Goal: Find specific page/section: Find specific page/section

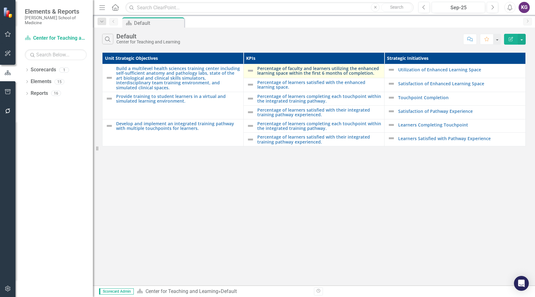
click at [323, 67] on link "Percentage of faculty and learners utilizing the enhanced learning space within…" at bounding box center [319, 71] width 124 height 10
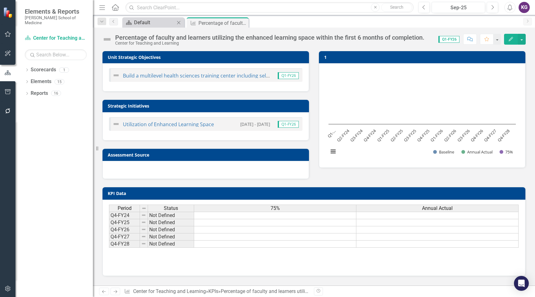
click at [157, 22] on div "Default" at bounding box center [154, 23] width 41 height 8
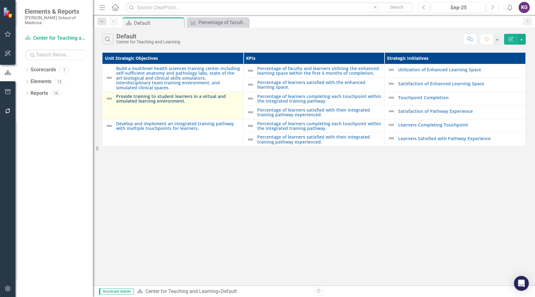
click at [133, 102] on link "Provide training to student learners in a virtual and simulated learning enviro…" at bounding box center [178, 99] width 124 height 10
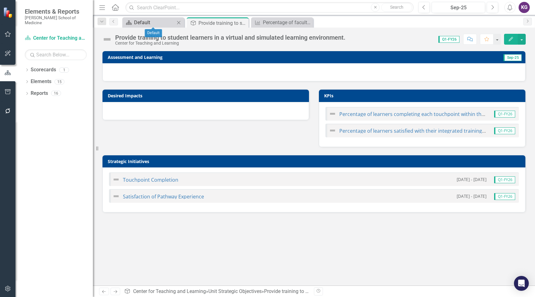
click at [151, 23] on div "Default" at bounding box center [154, 23] width 41 height 8
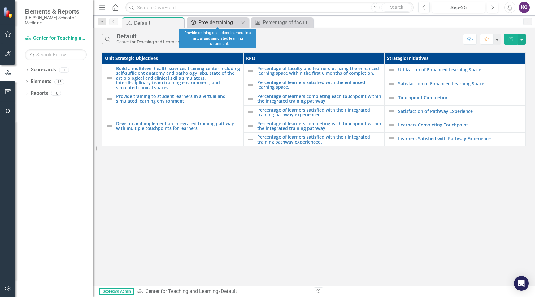
click at [219, 24] on div "Provide training to student learners in a virtual and simulated learning enviro…" at bounding box center [218, 23] width 41 height 8
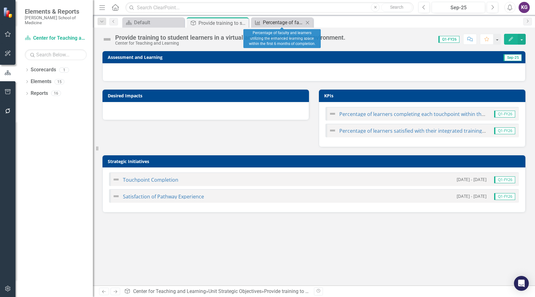
click at [281, 23] on div "Percentage of faculty and learners utilizing the enhanced learning space within…" at bounding box center [283, 23] width 41 height 8
